Goal: Information Seeking & Learning: Learn about a topic

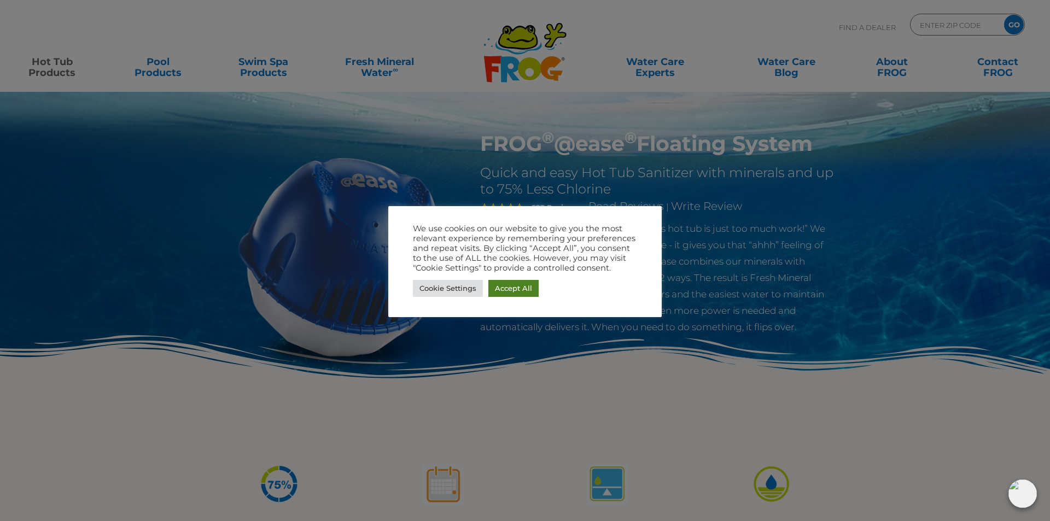
click at [509, 289] on link "Accept All" at bounding box center [513, 288] width 50 height 17
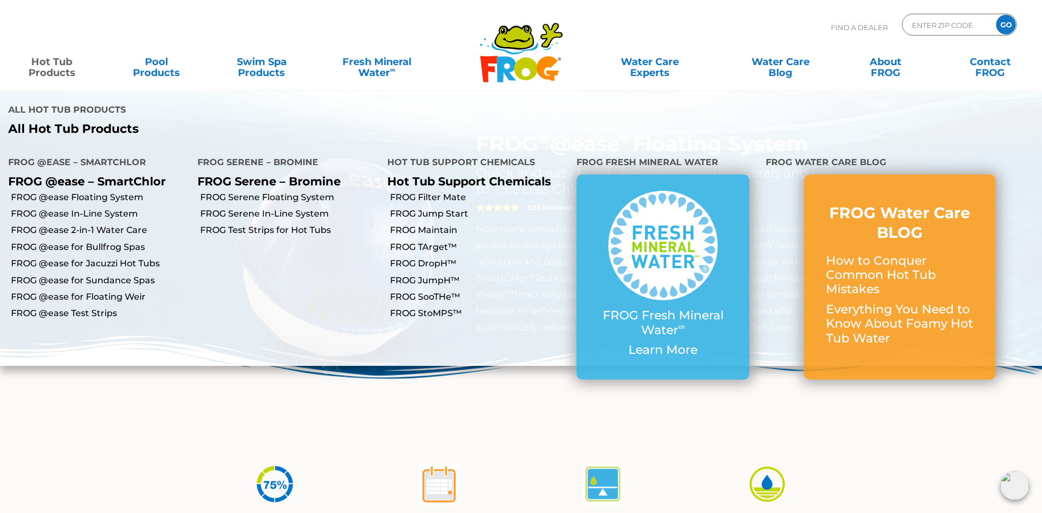
click at [53, 70] on link "Hot Tub Products" at bounding box center [51, 62] width 81 height 22
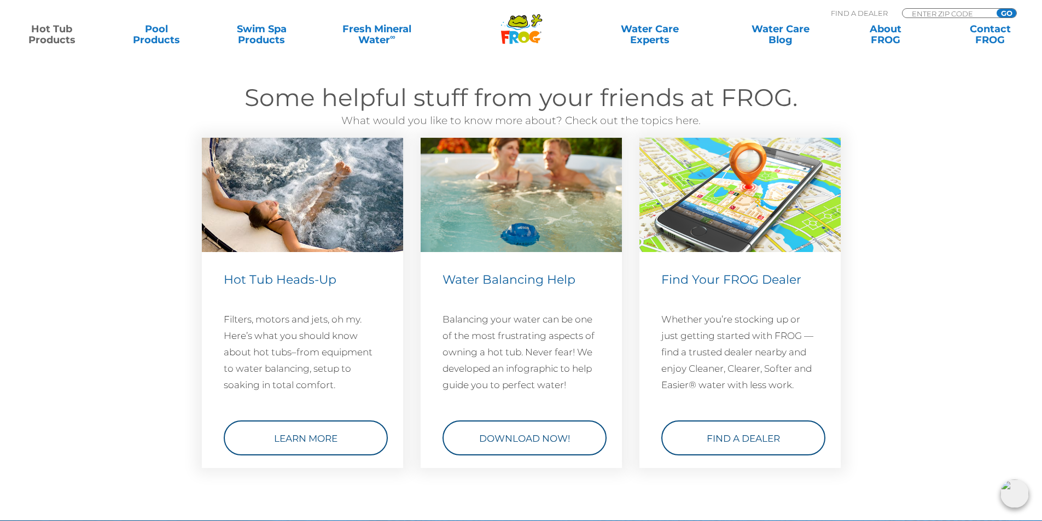
scroll to position [3172, 0]
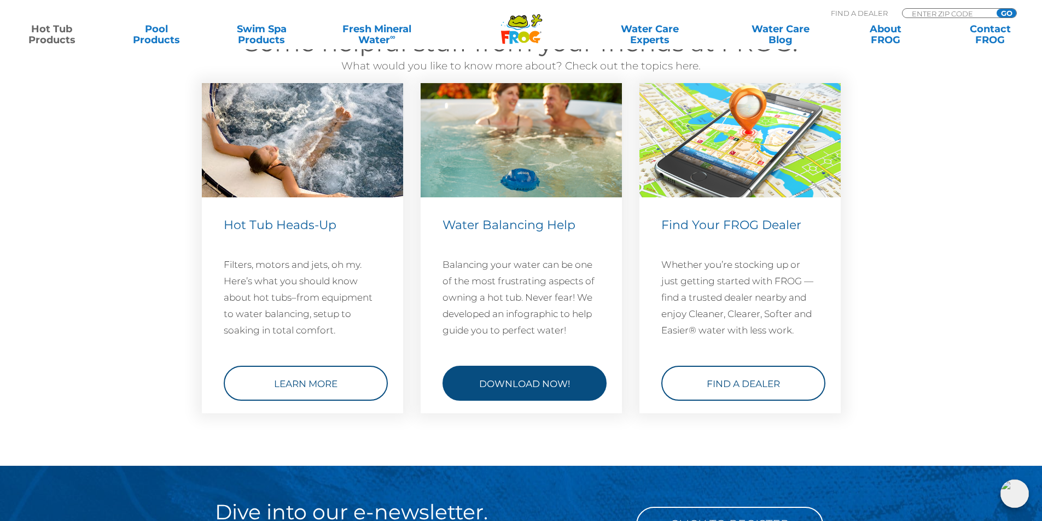
click at [520, 375] on link "Download Now!" at bounding box center [524, 383] width 164 height 35
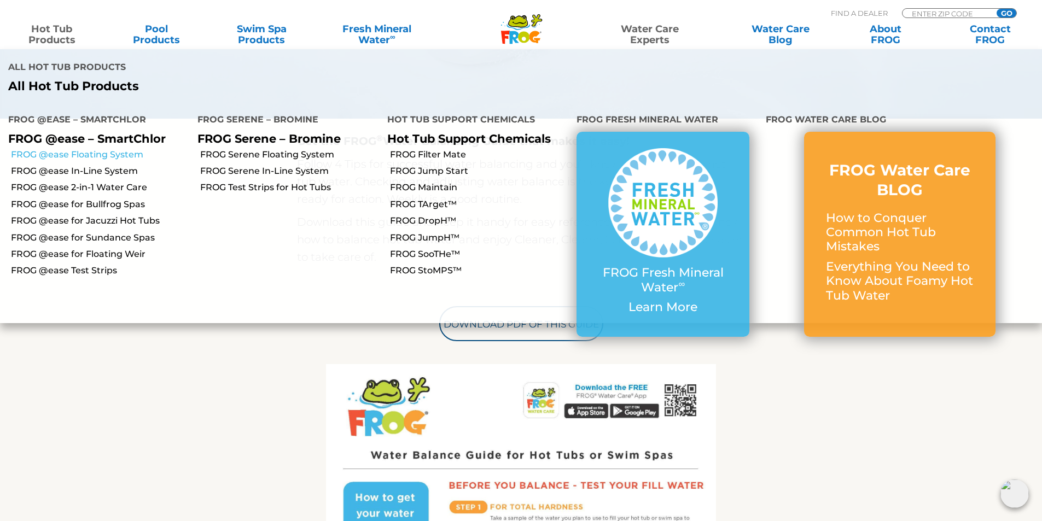
scroll to position [219, 0]
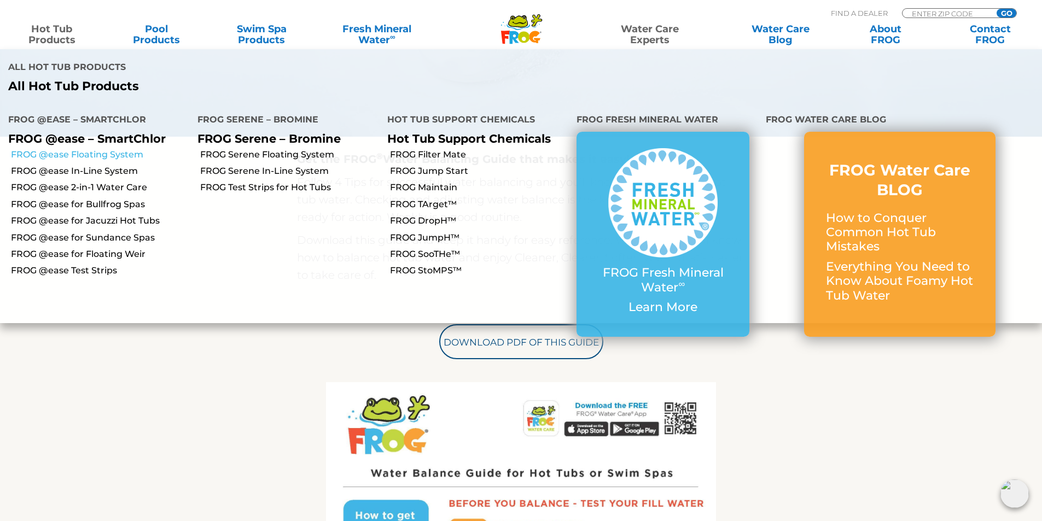
click at [73, 149] on link "FROG @ease Floating System" at bounding box center [100, 155] width 178 height 12
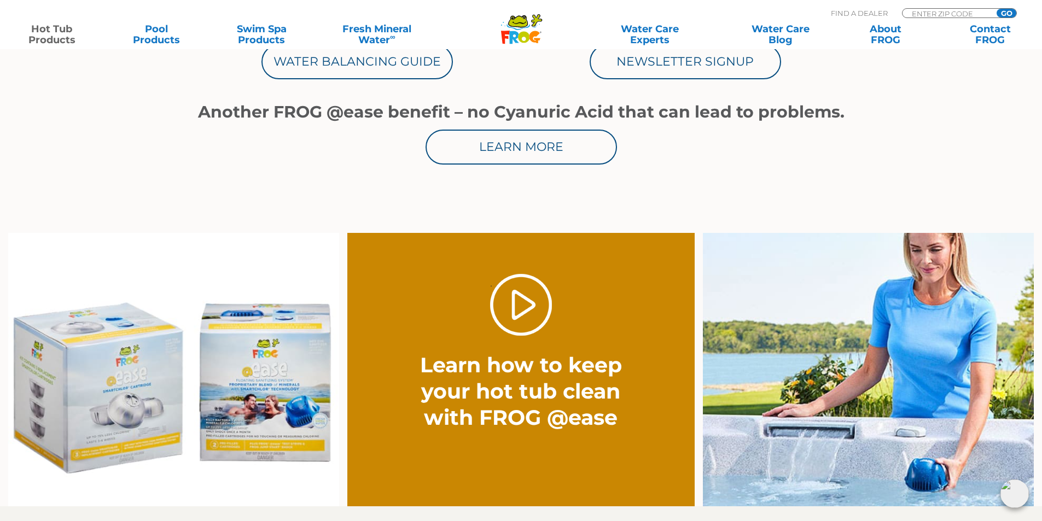
scroll to position [656, 0]
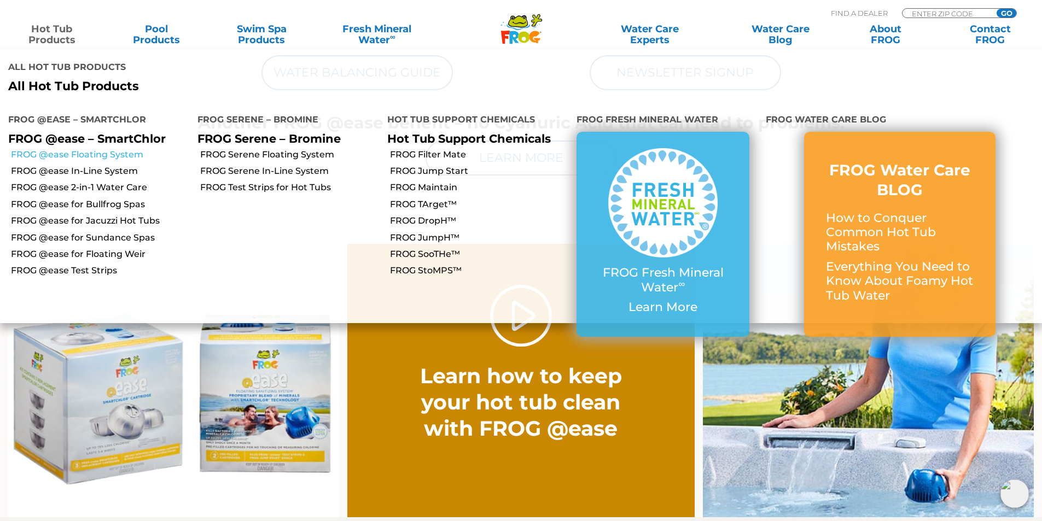
click at [99, 149] on link "FROG @ease Floating System" at bounding box center [100, 155] width 178 height 12
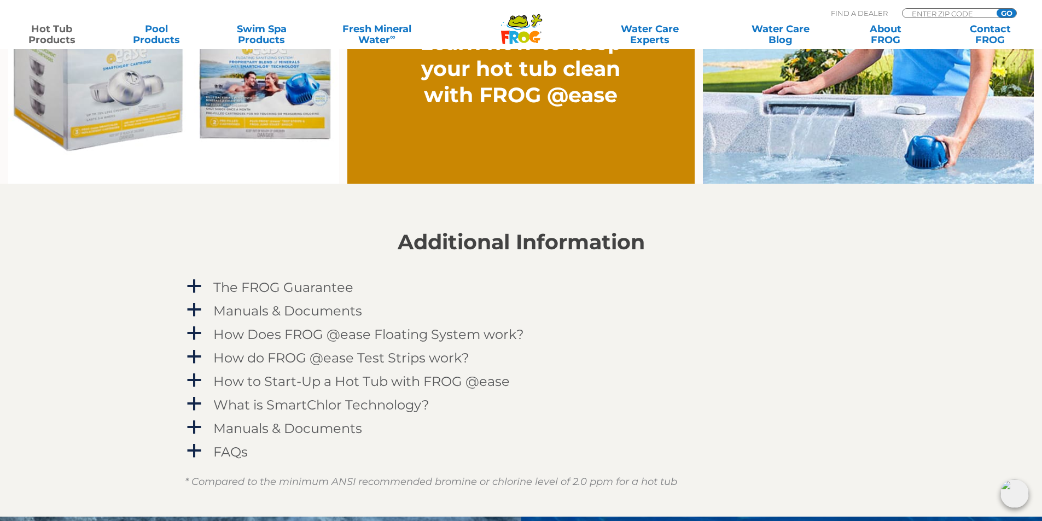
scroll to position [1039, 0]
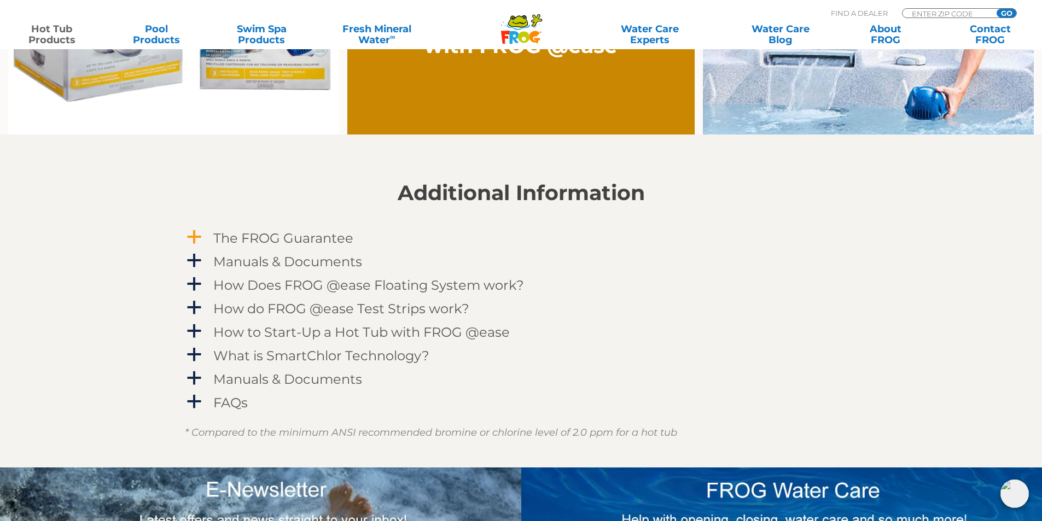
click at [316, 240] on h4 "The FROG Guarantee" at bounding box center [283, 238] width 140 height 15
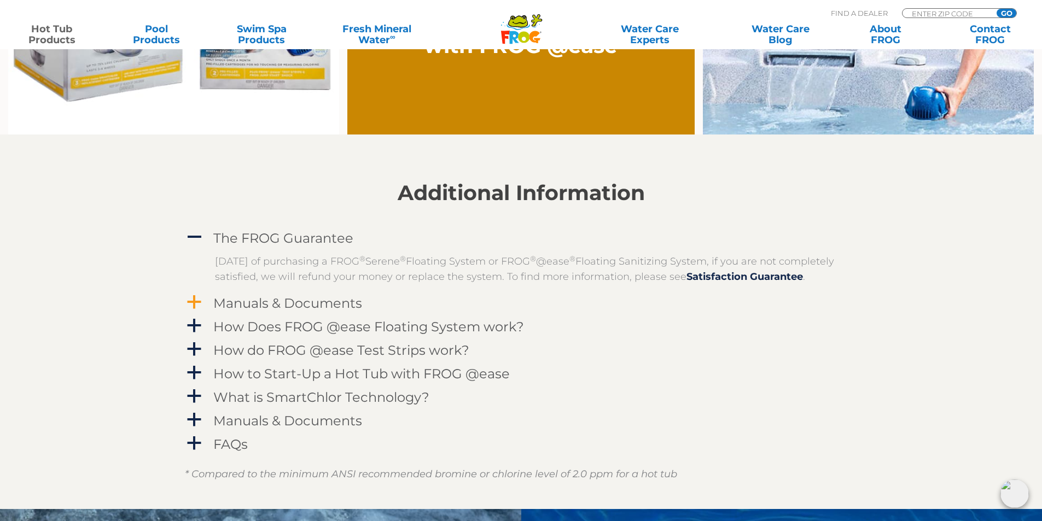
click at [203, 313] on link "a Manuals & Documents" at bounding box center [521, 303] width 673 height 20
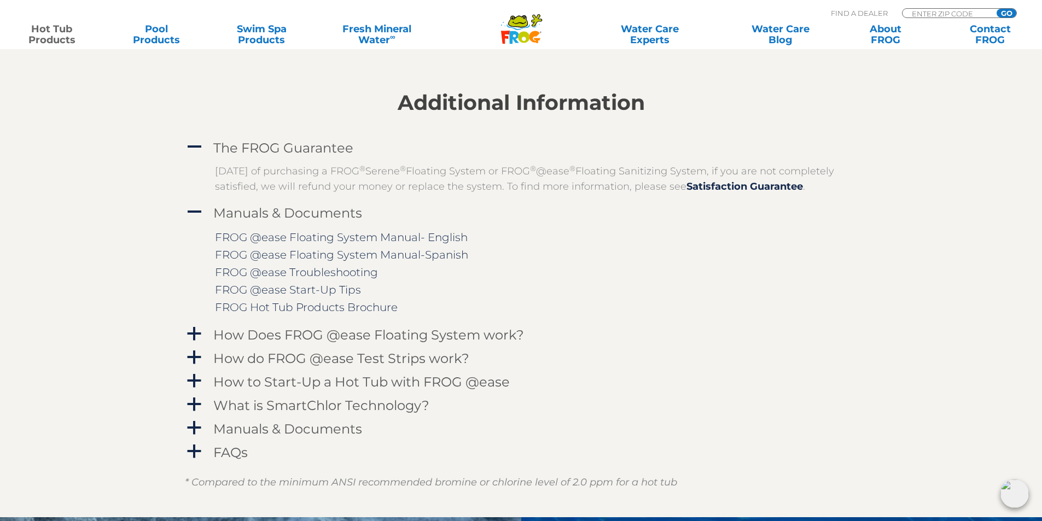
scroll to position [1149, 0]
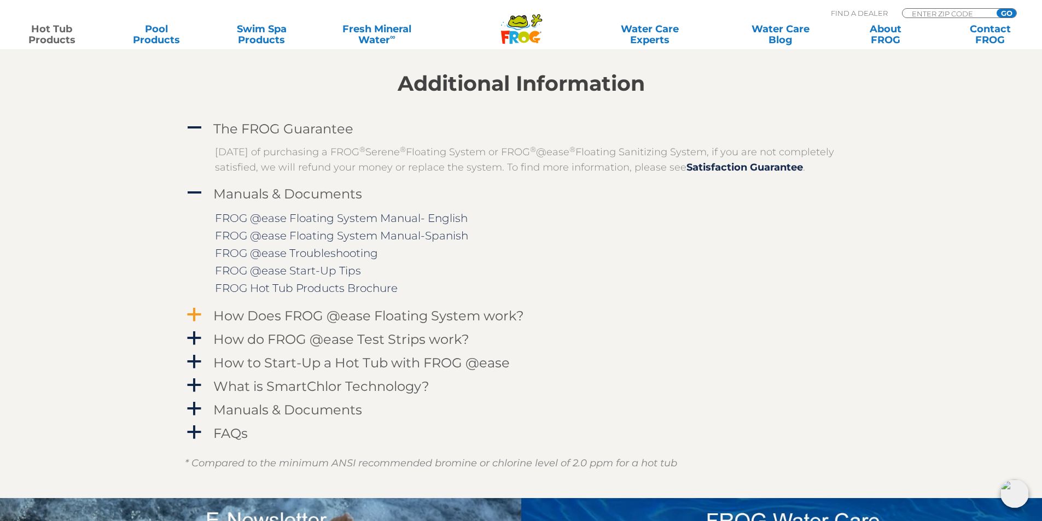
click at [291, 323] on h4 "How Does FROG @ease Floating System work?" at bounding box center [368, 315] width 311 height 15
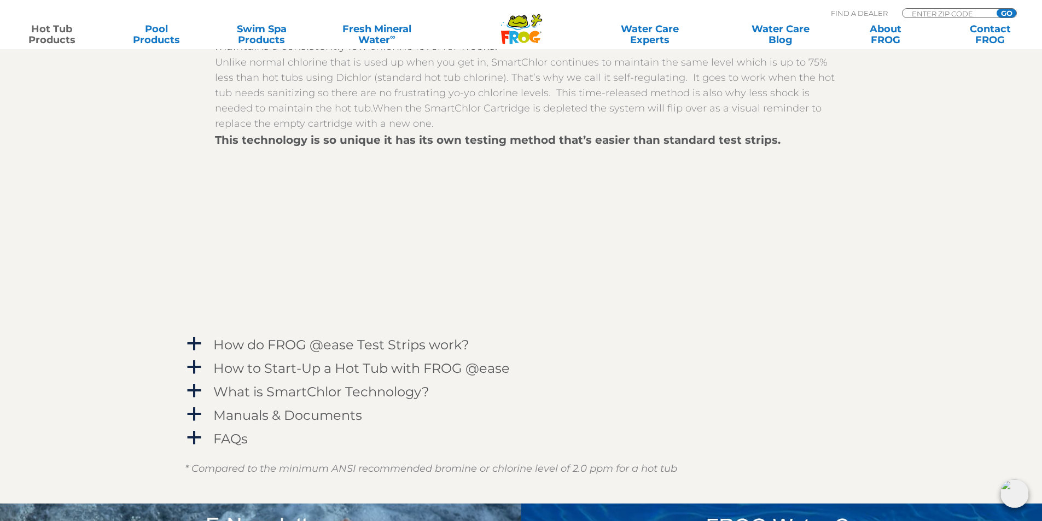
scroll to position [1477, 0]
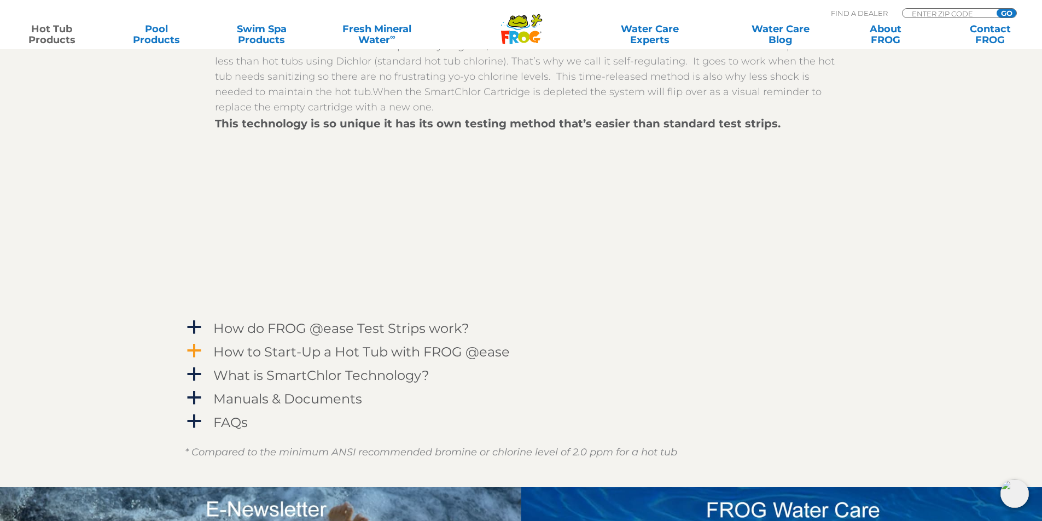
click at [287, 359] on h4 "How to Start-Up a Hot Tub with FROG @ease" at bounding box center [361, 352] width 296 height 15
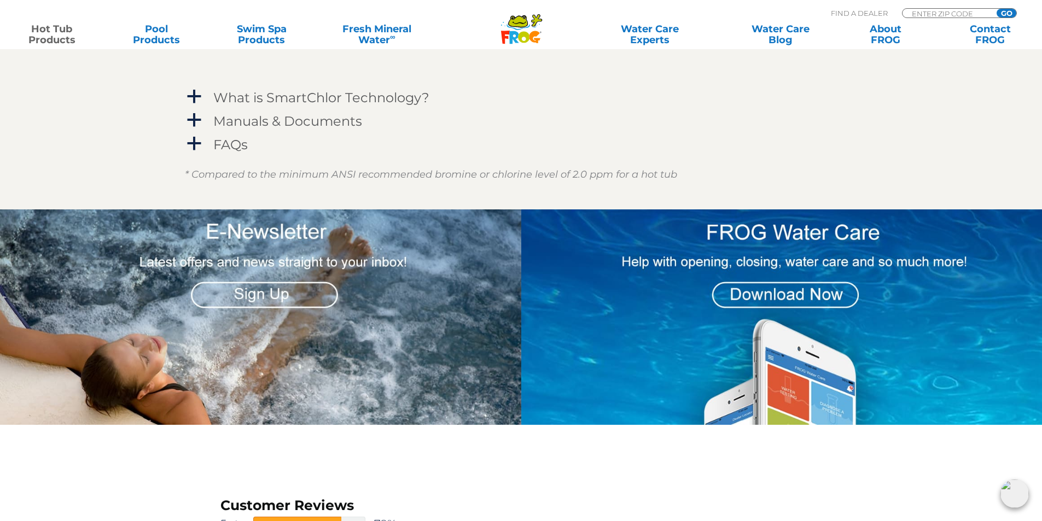
scroll to position [1969, 0]
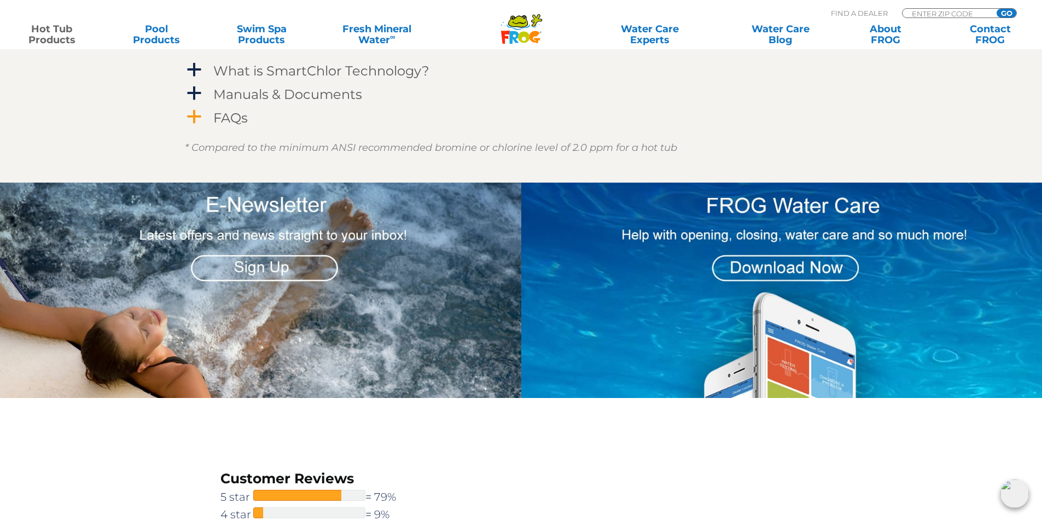
click at [217, 125] on h4 "FAQs" at bounding box center [230, 117] width 34 height 15
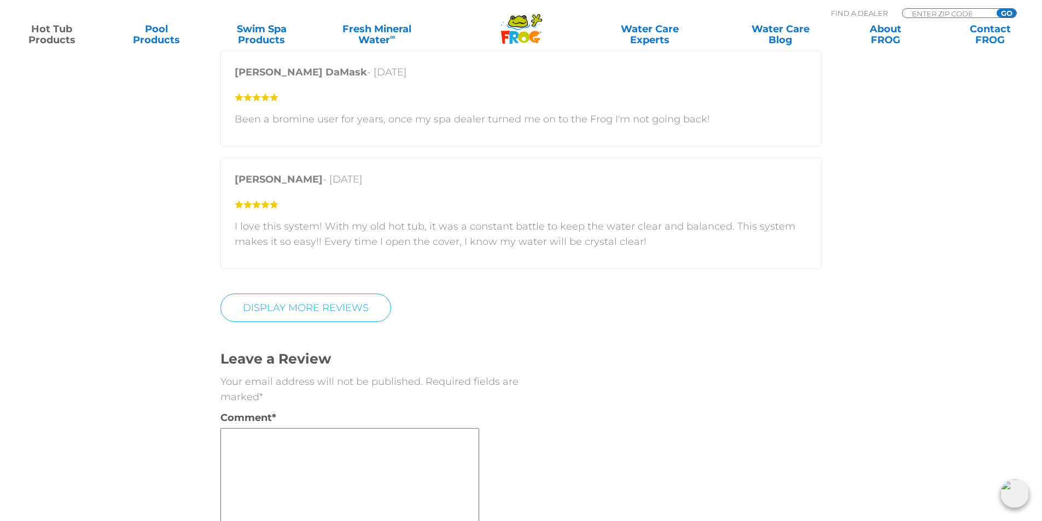
scroll to position [3446, 0]
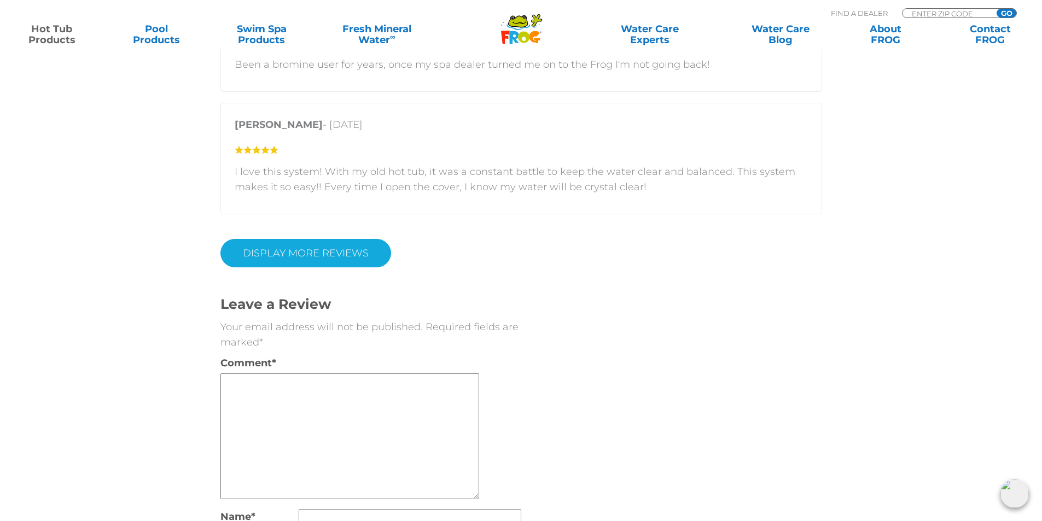
click at [335, 254] on link "Display More Reviews" at bounding box center [305, 253] width 171 height 28
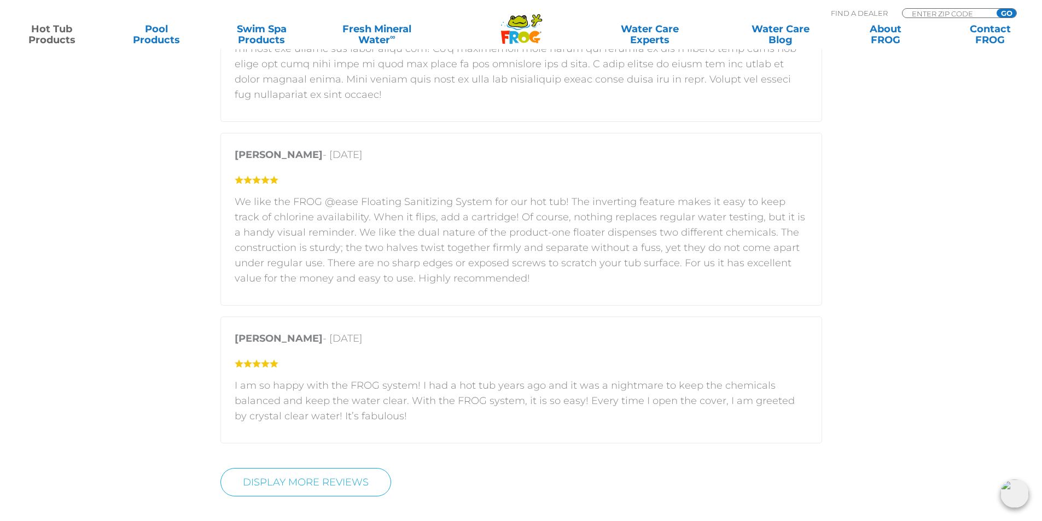
scroll to position [4157, 0]
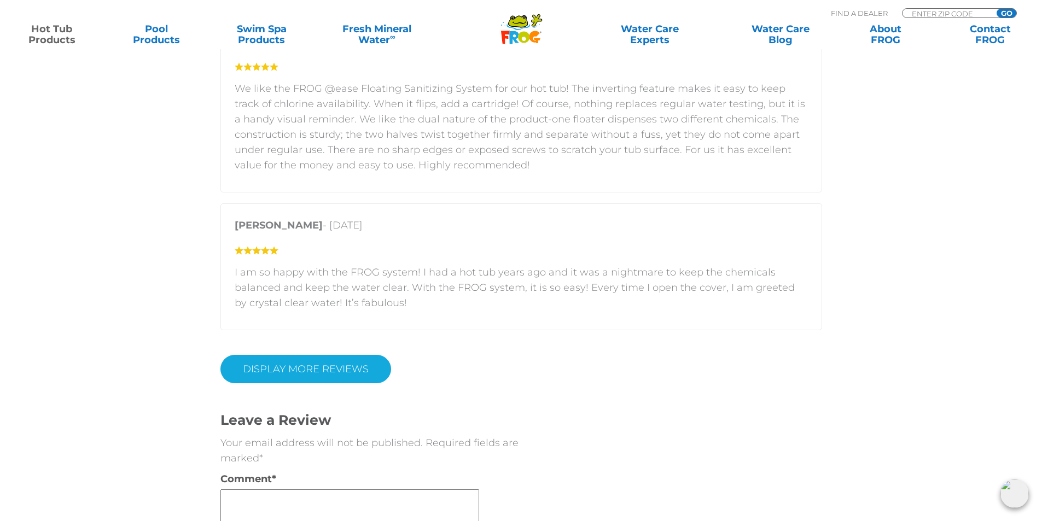
click at [330, 355] on link "DISPLAY MORE REVIEWS" at bounding box center [305, 369] width 171 height 28
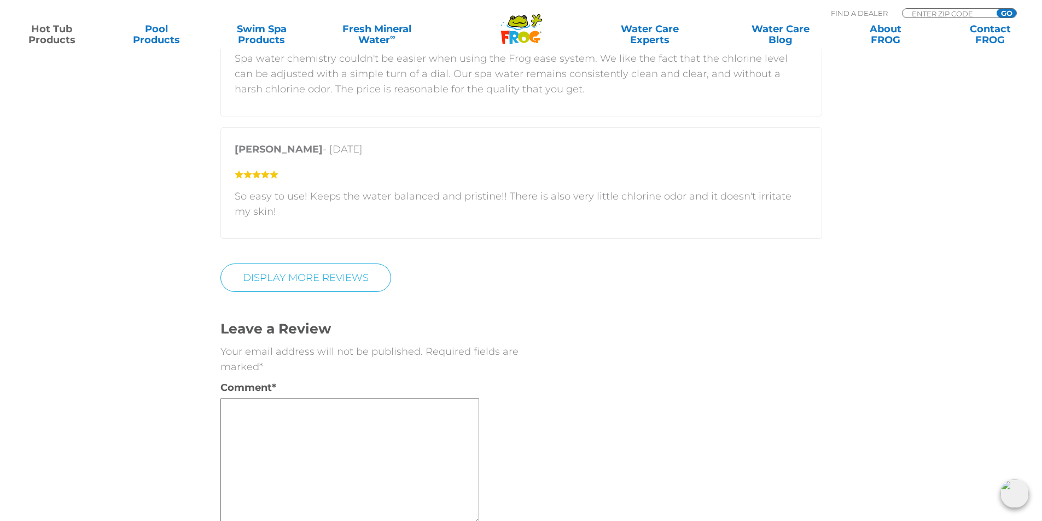
scroll to position [4922, 0]
click at [330, 263] on link "DISPLAY MORE REVIEWS" at bounding box center [305, 277] width 171 height 28
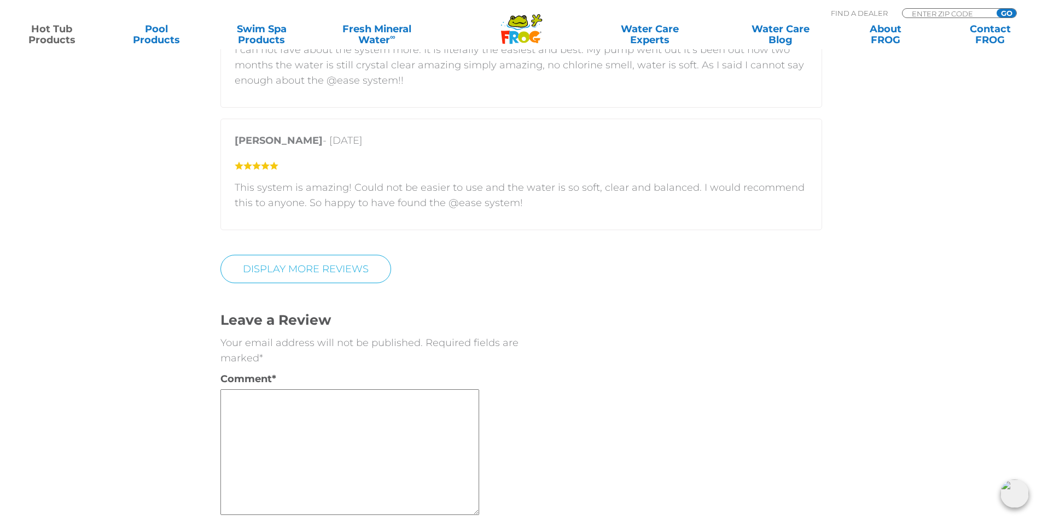
scroll to position [5524, 0]
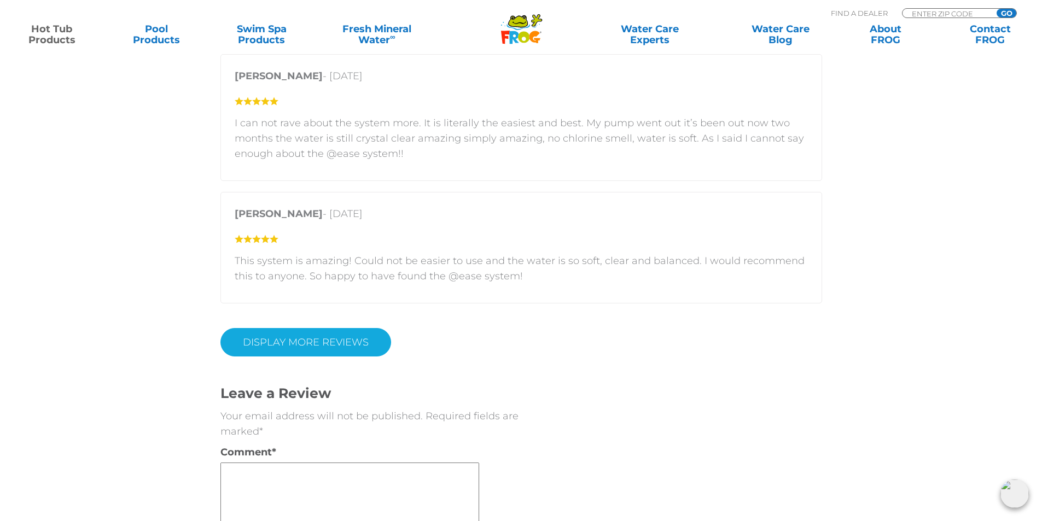
click at [352, 329] on link "DISPLAY MORE REVIEWS" at bounding box center [305, 343] width 171 height 28
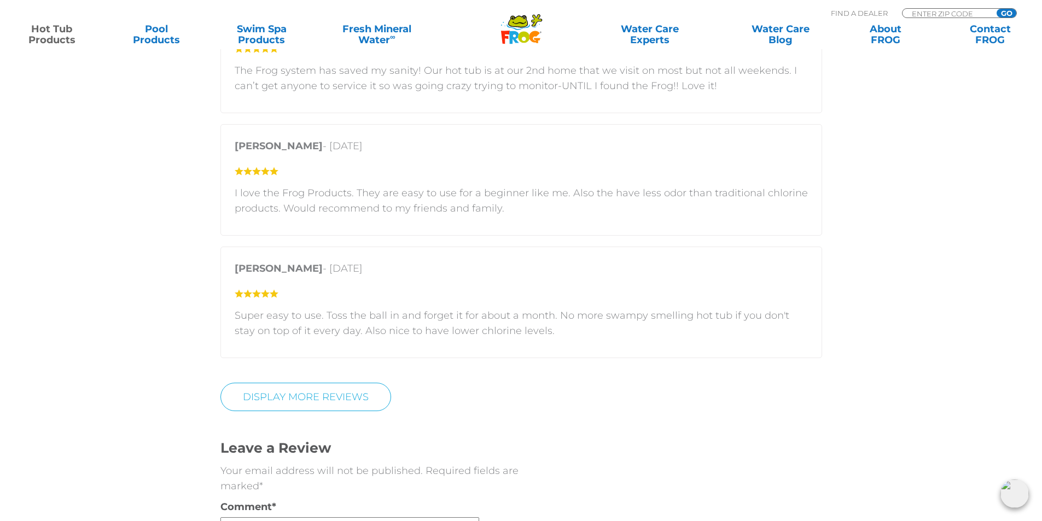
scroll to position [6016, 0]
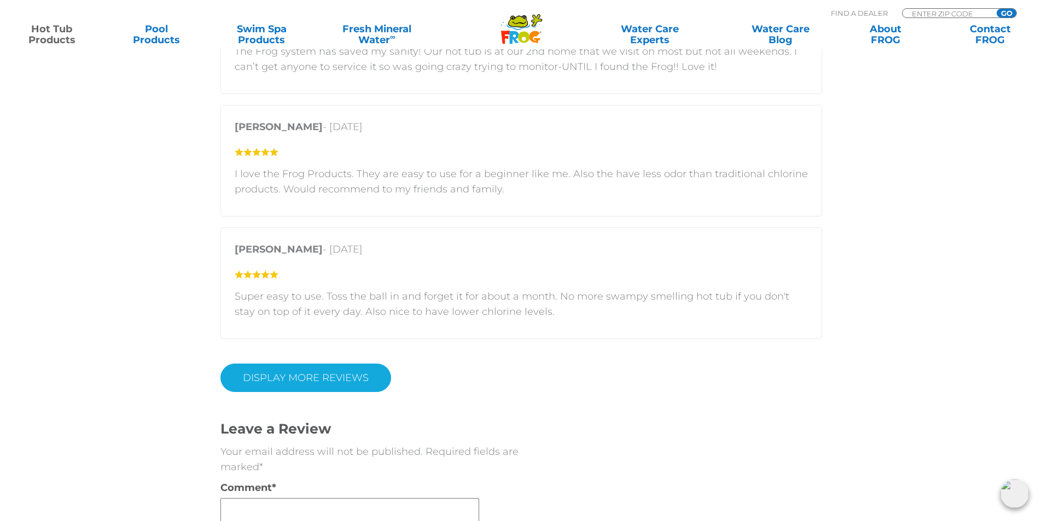
click at [336, 364] on link "DISPLAY MORE REVIEWS" at bounding box center [305, 378] width 171 height 28
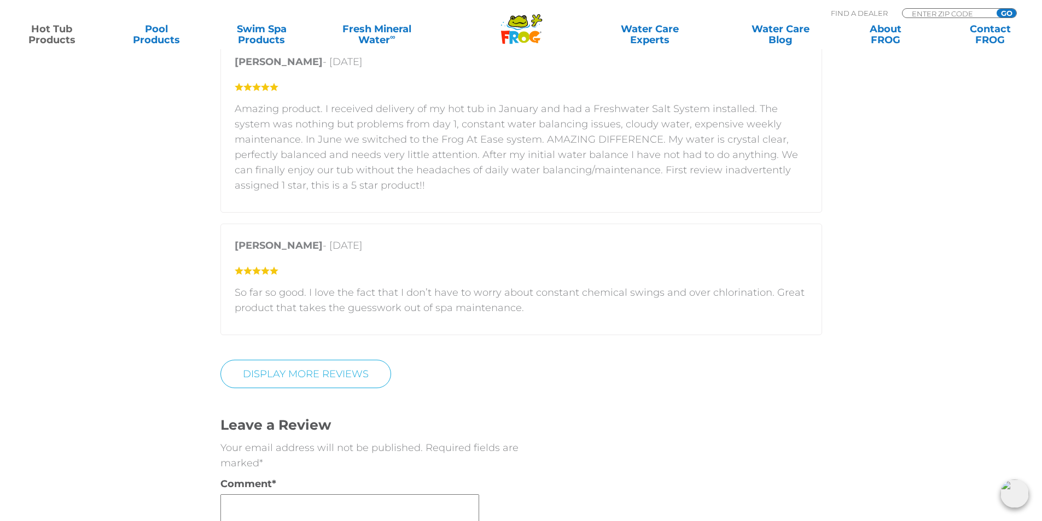
scroll to position [6782, 0]
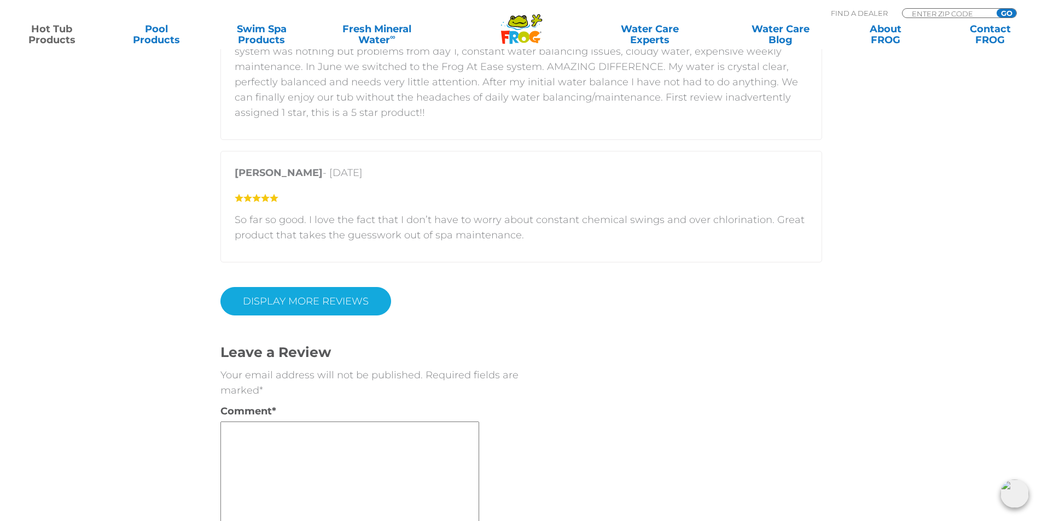
click at [351, 291] on link "DISPLAY MORE REVIEWS" at bounding box center [305, 301] width 171 height 28
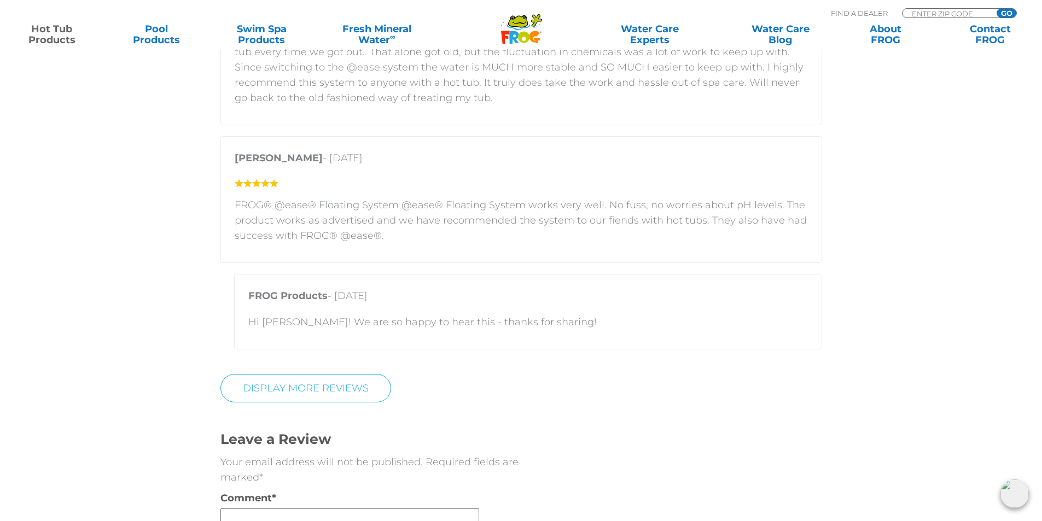
scroll to position [7711, 0]
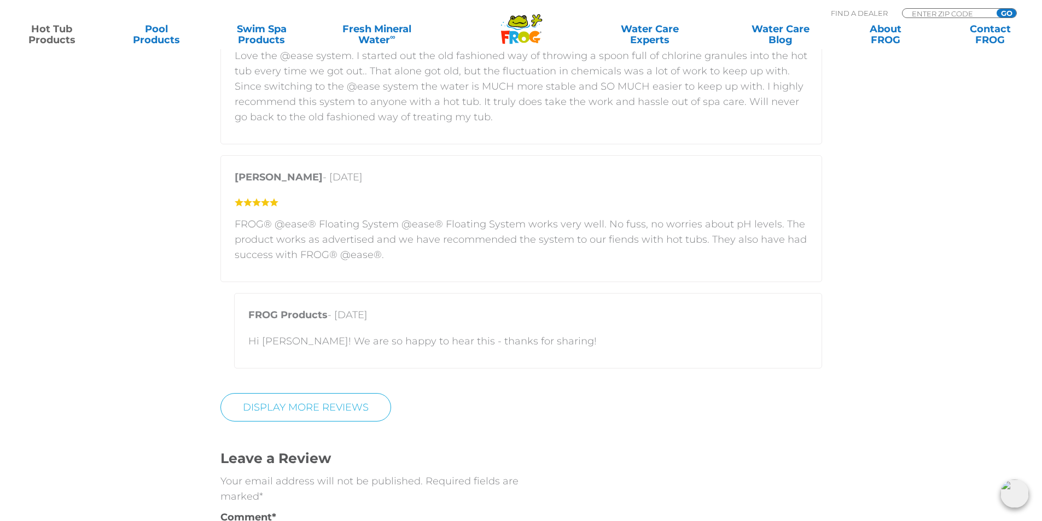
drag, startPoint x: 271, startPoint y: 326, endPoint x: 278, endPoint y: 340, distance: 15.7
click at [272, 330] on div "FROG Products - May 10, 2025 Hi David! We are so happy to hear this - thanks fo…" at bounding box center [528, 330] width 588 height 75
click at [293, 393] on link "DISPLAY MORE REVIEWS" at bounding box center [305, 407] width 171 height 28
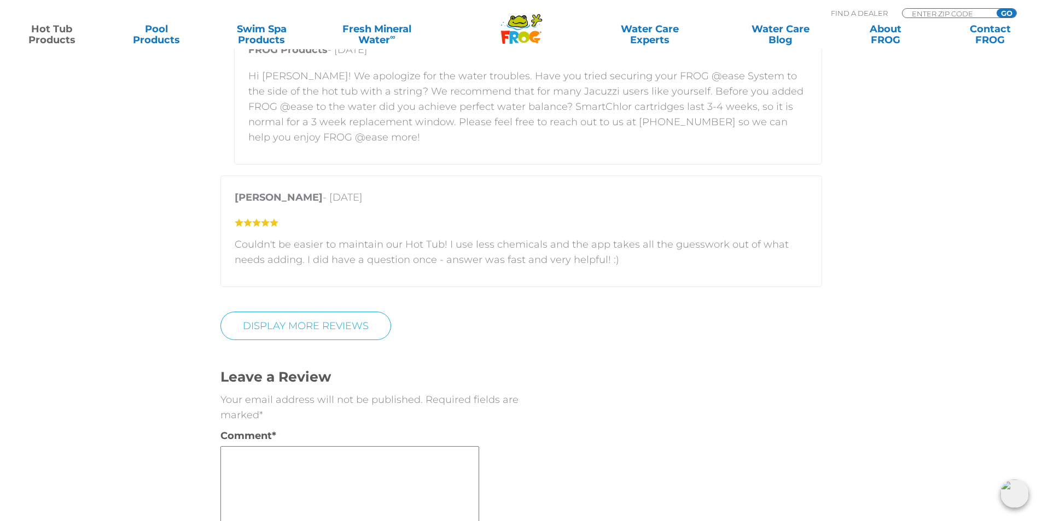
scroll to position [8696, 0]
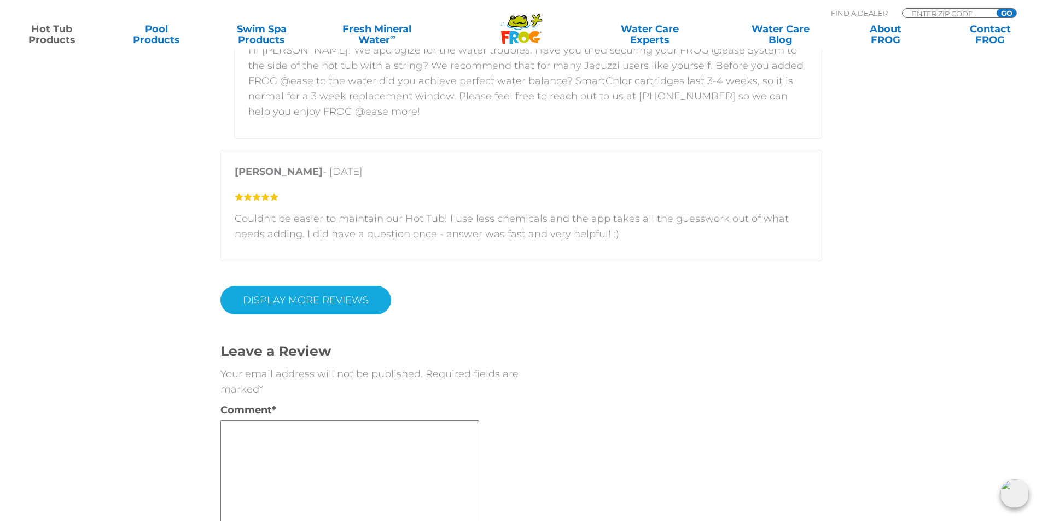
click at [261, 286] on link "DISPLAY MORE REVIEWS" at bounding box center [305, 300] width 171 height 28
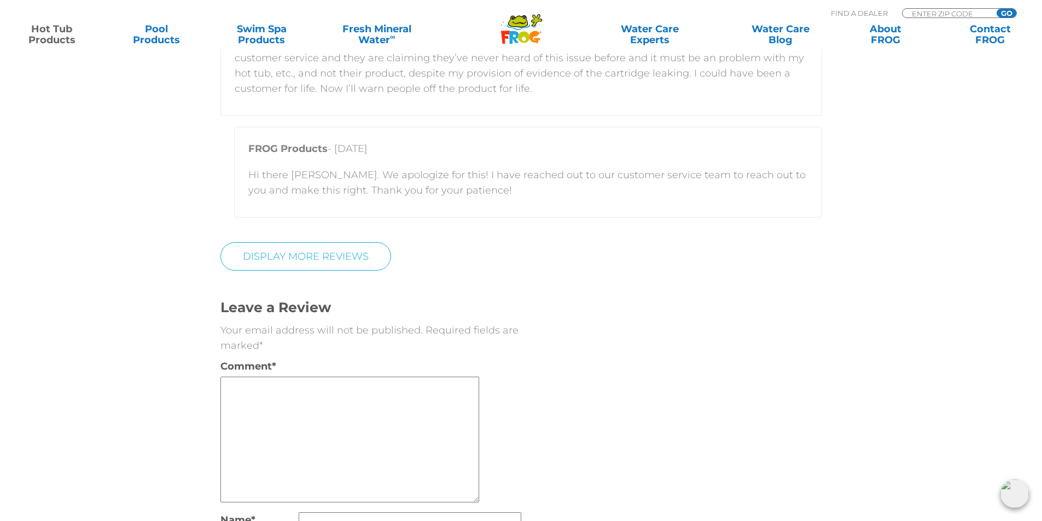
scroll to position [9899, 0]
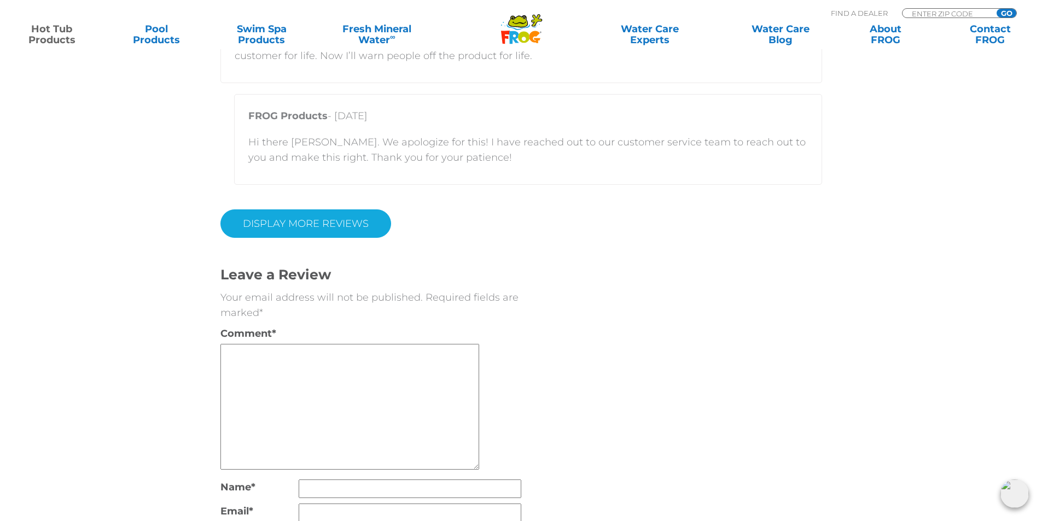
click at [282, 209] on link "DISPLAY MORE REVIEWS" at bounding box center [305, 223] width 171 height 28
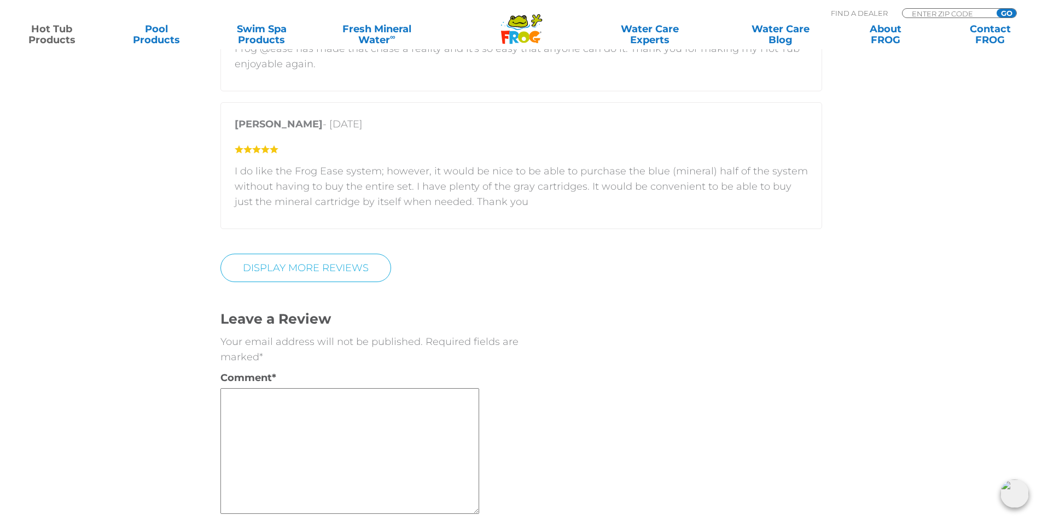
scroll to position [10665, 0]
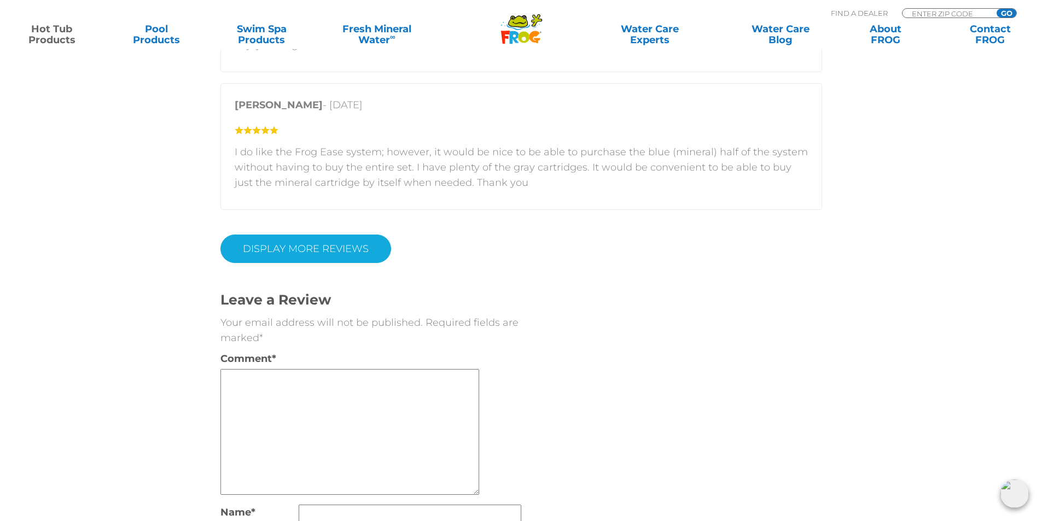
click at [339, 235] on link "DISPLAY MORE REVIEWS" at bounding box center [305, 249] width 171 height 28
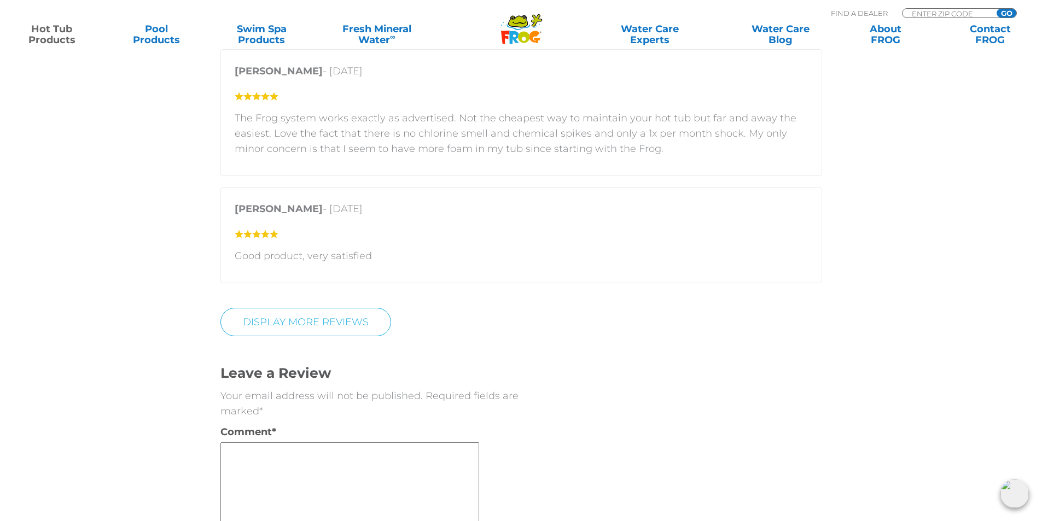
scroll to position [11595, 0]
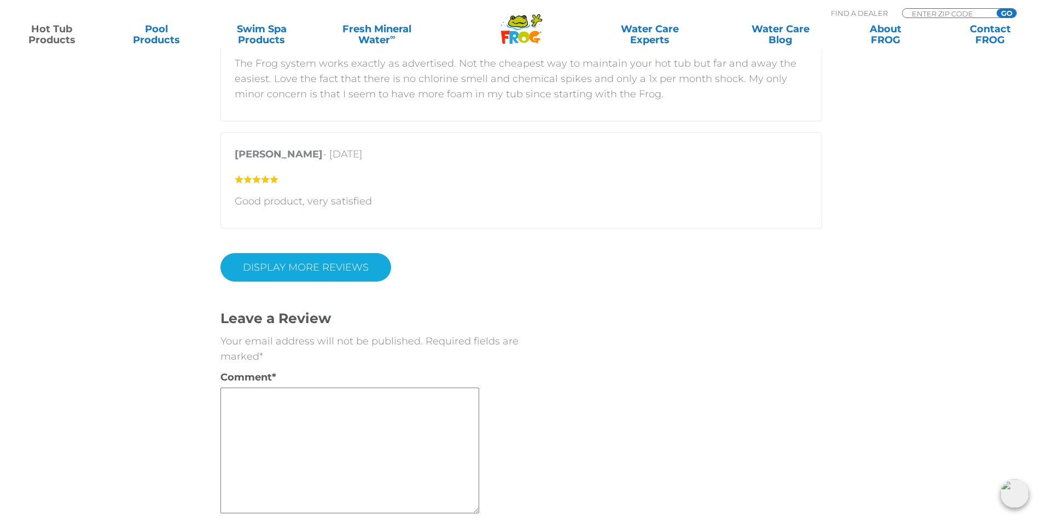
click at [331, 253] on link "DISPLAY MORE REVIEWS" at bounding box center [305, 267] width 171 height 28
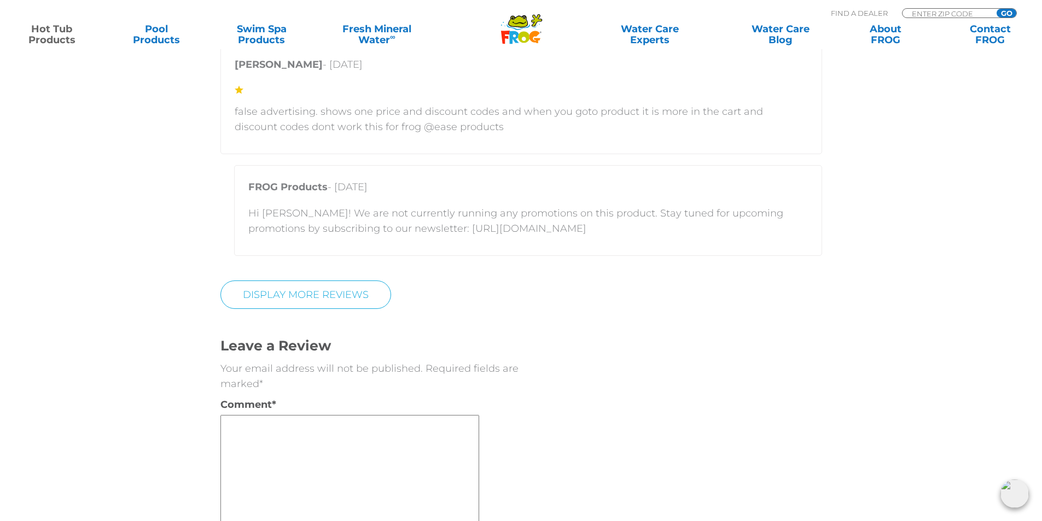
scroll to position [12415, 0]
click at [337, 279] on link "DISPLAY MORE REVIEWS" at bounding box center [305, 293] width 171 height 28
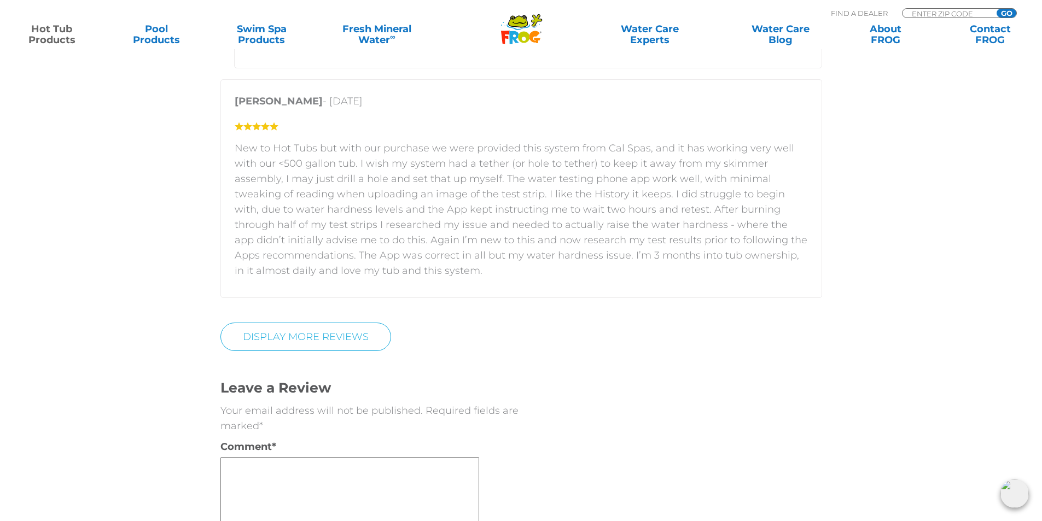
scroll to position [13454, 0]
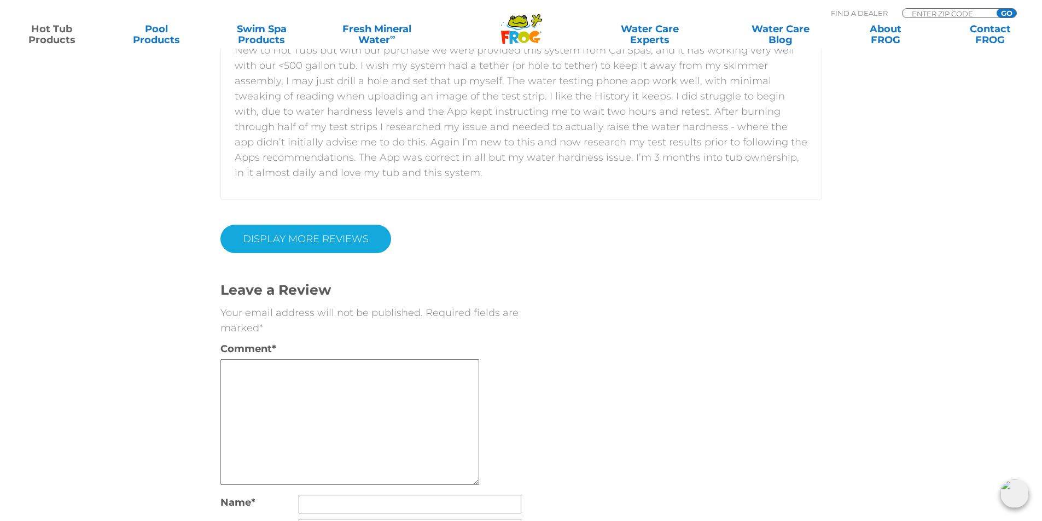
click at [330, 225] on link "DISPLAY MORE REVIEWS" at bounding box center [305, 239] width 171 height 28
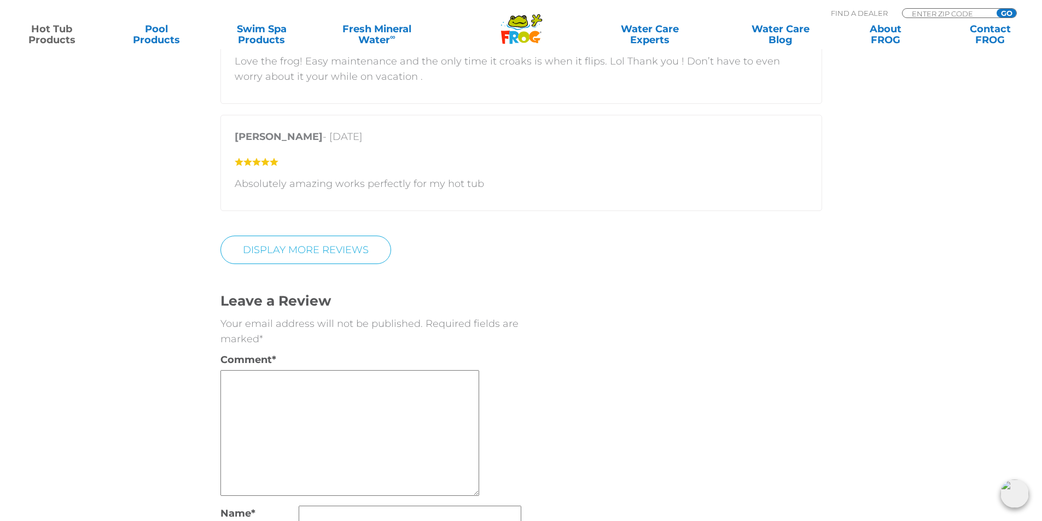
scroll to position [14384, 0]
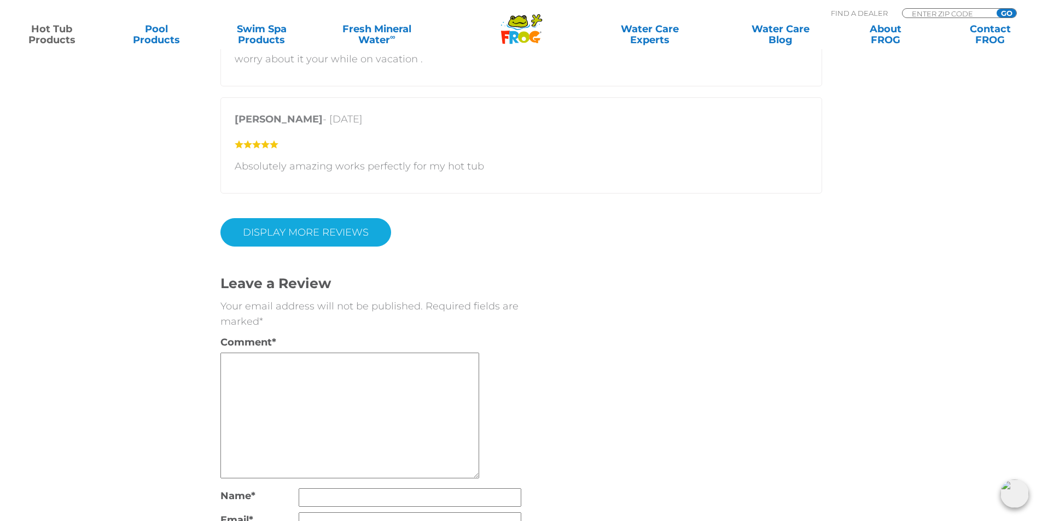
click at [328, 218] on link "DISPLAY MORE REVIEWS" at bounding box center [305, 232] width 171 height 28
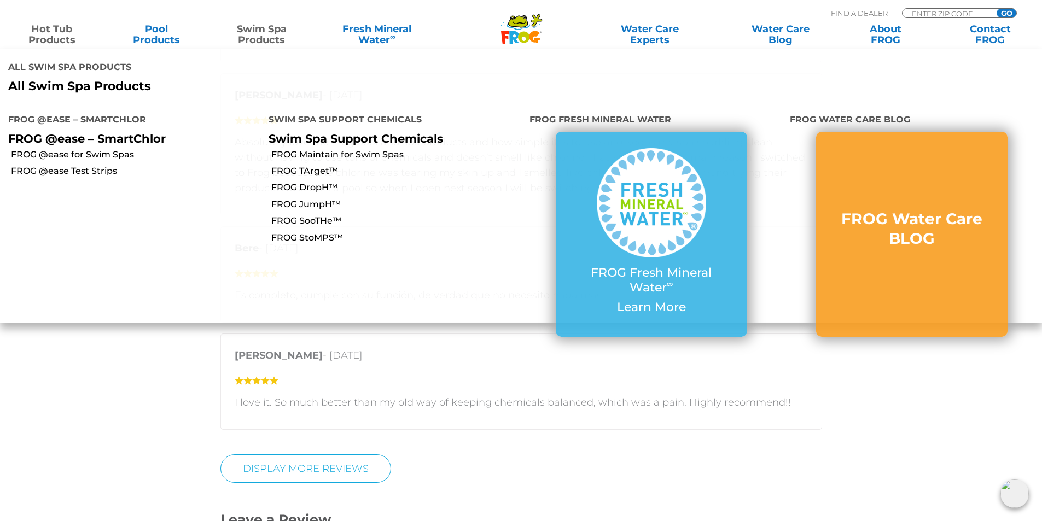
scroll to position [14712, 0]
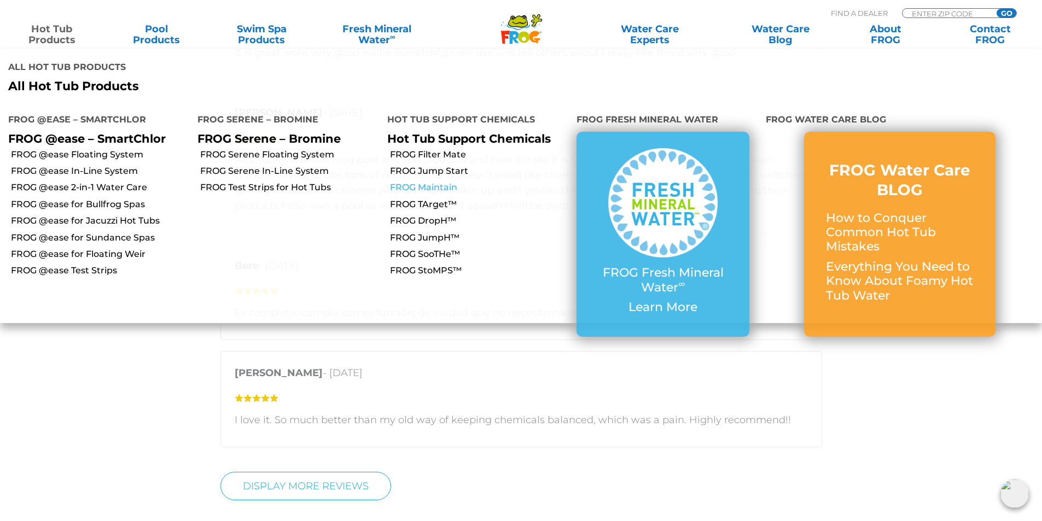
click at [410, 182] on link "FROG Maintain" at bounding box center [479, 188] width 178 height 12
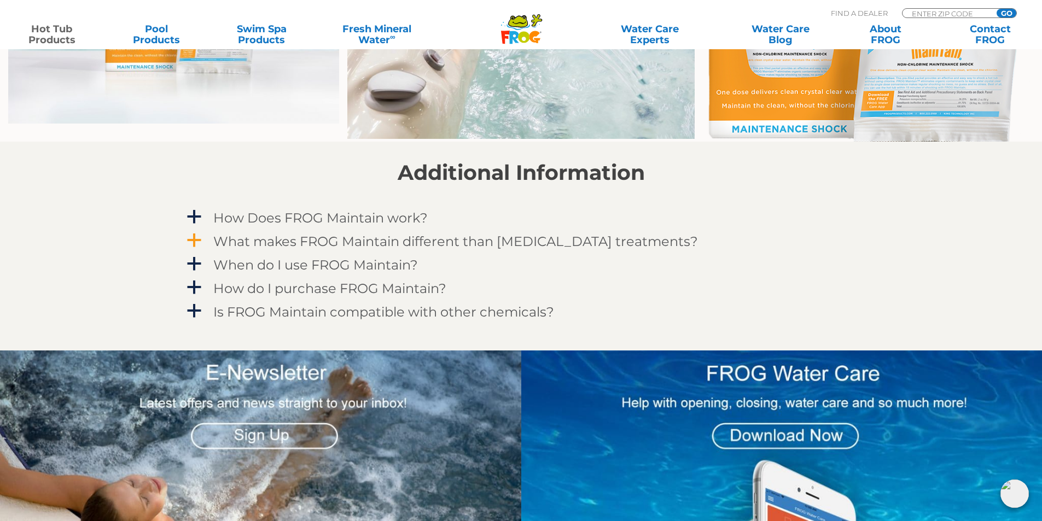
scroll to position [930, 0]
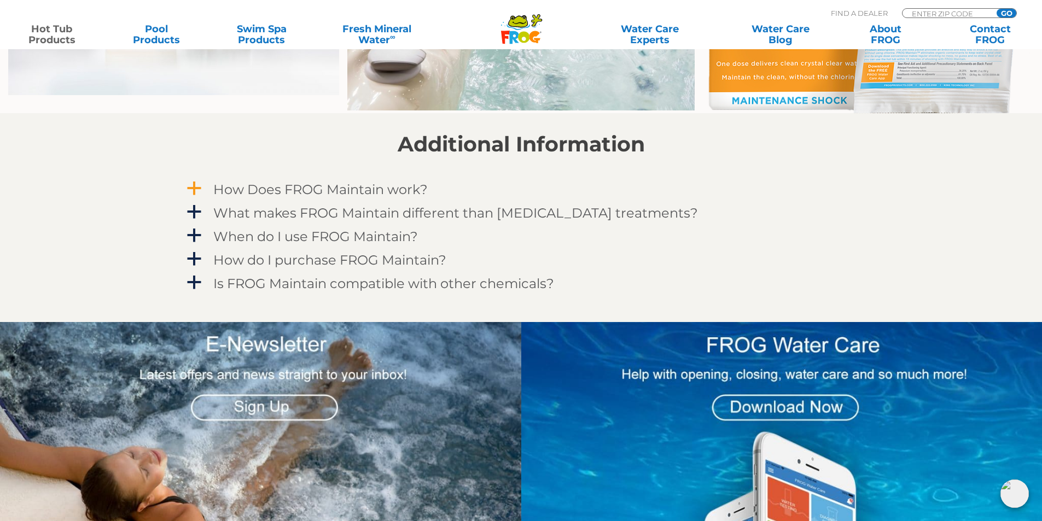
click at [196, 190] on span "a" at bounding box center [194, 188] width 16 height 16
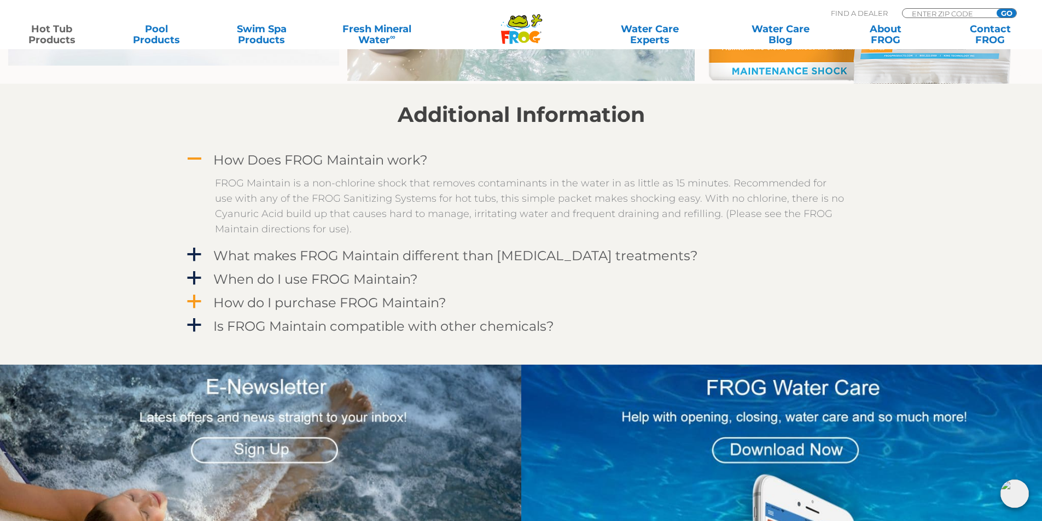
scroll to position [984, 0]
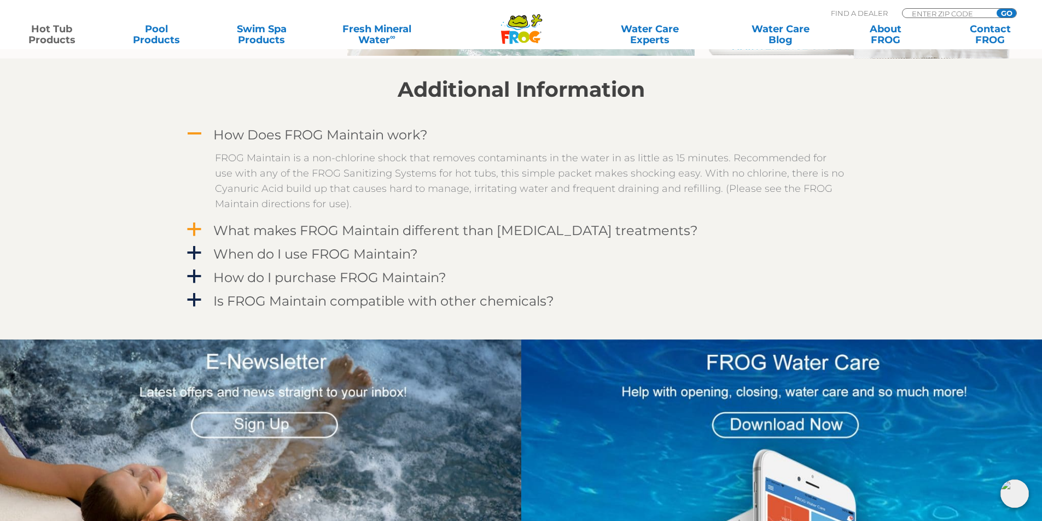
click at [197, 230] on span "a" at bounding box center [194, 229] width 16 height 16
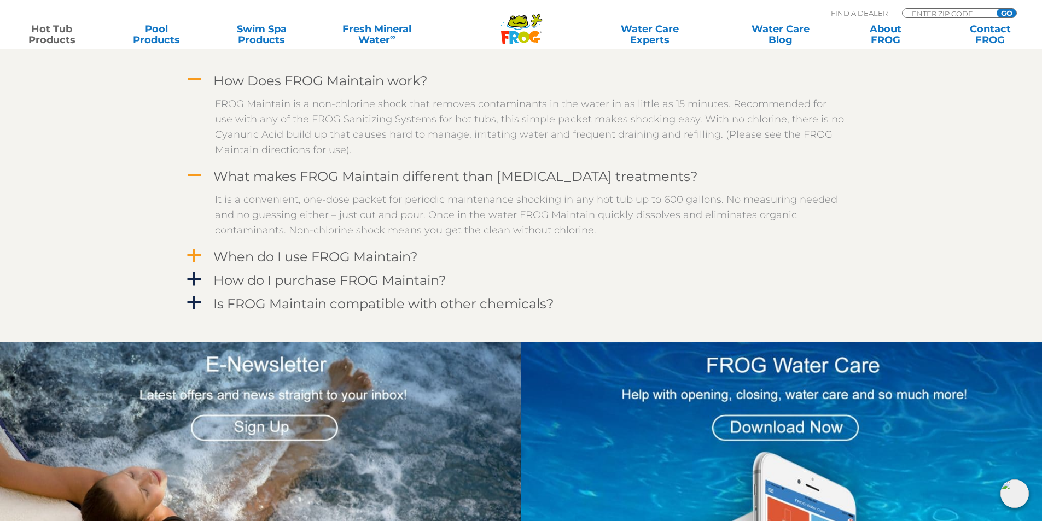
scroll to position [1039, 0]
click at [194, 257] on span "a" at bounding box center [194, 255] width 16 height 16
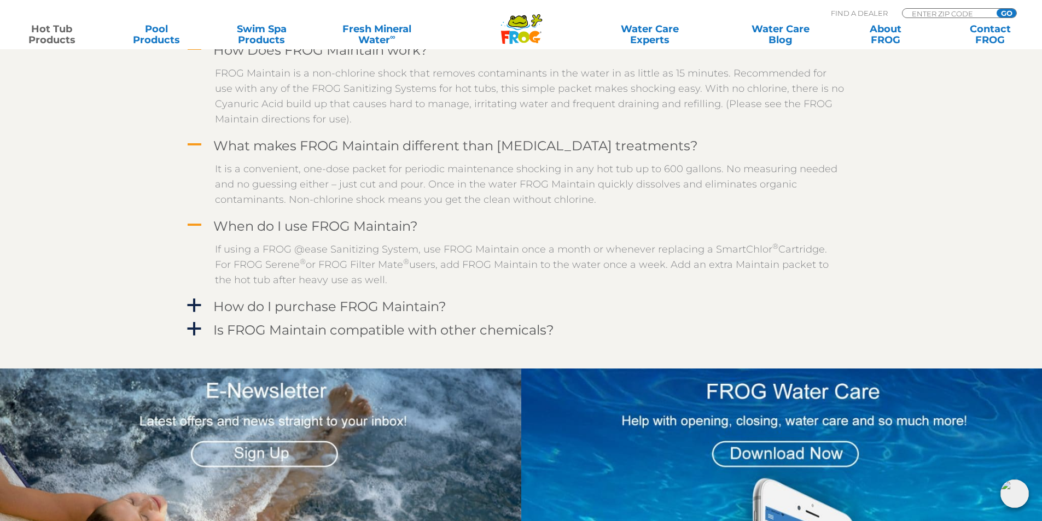
scroll to position [1094, 0]
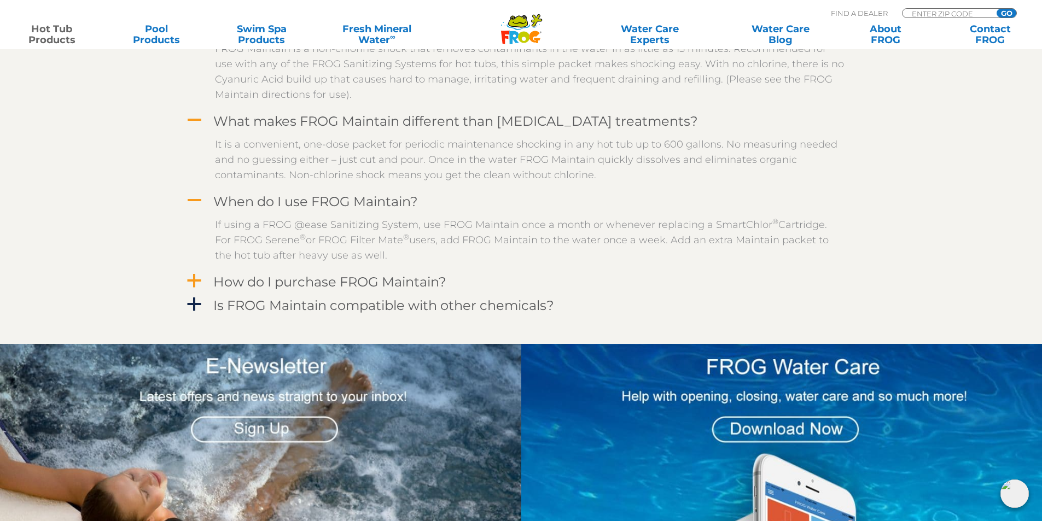
click at [194, 282] on span "a" at bounding box center [194, 281] width 16 height 16
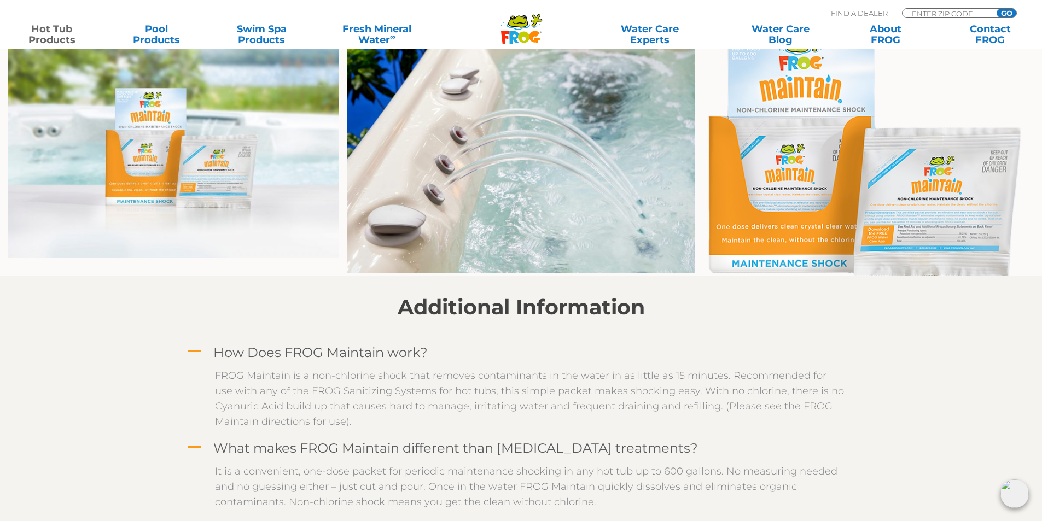
scroll to position [766, 0]
